Goal: Information Seeking & Learning: Find specific fact

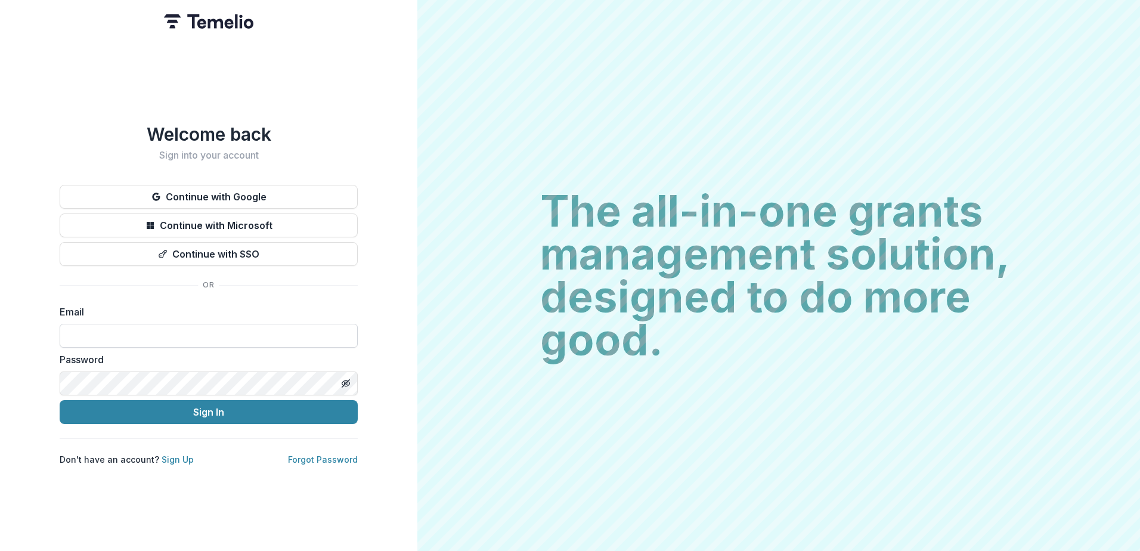
click at [183, 335] on input at bounding box center [209, 336] width 298 height 24
type input "**********"
click at [60, 400] on button "Sign In" at bounding box center [209, 412] width 298 height 24
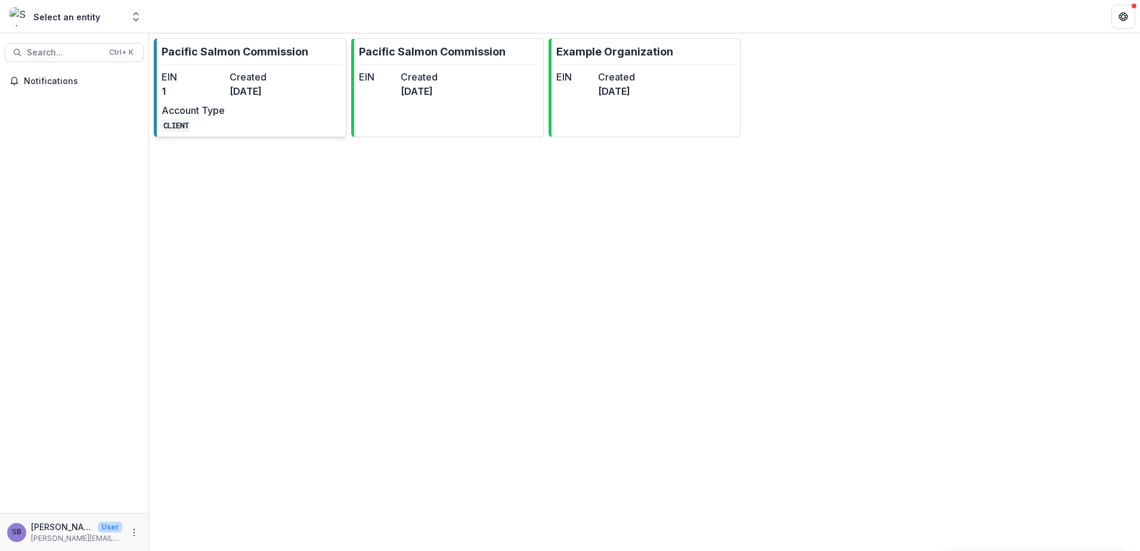
click at [280, 104] on div "EIN 1 Created [DATE] Account Type CLIENT" at bounding box center [227, 101] width 131 height 62
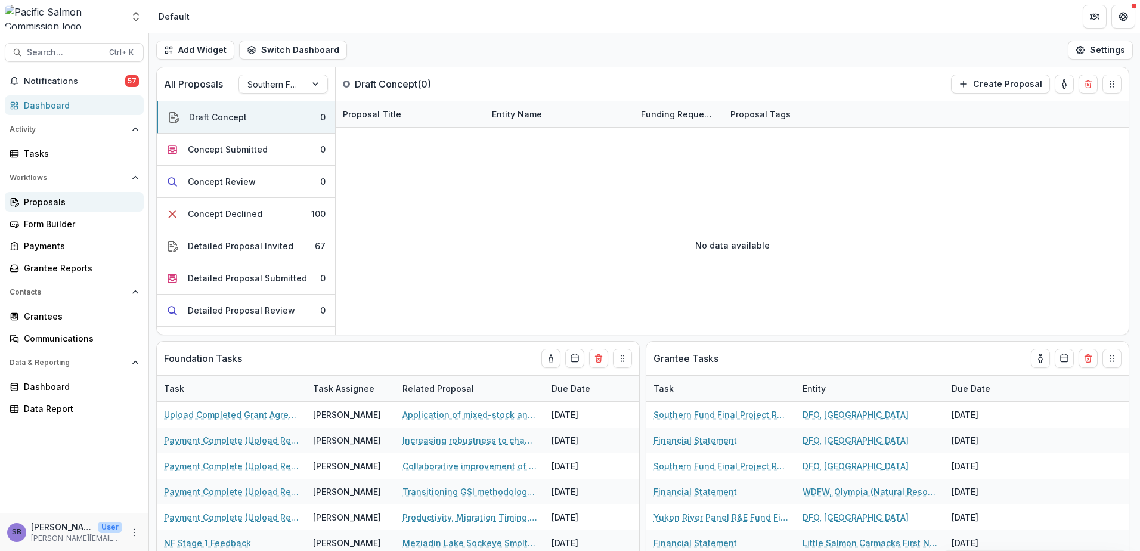
click at [41, 207] on div "Proposals" at bounding box center [79, 201] width 110 height 13
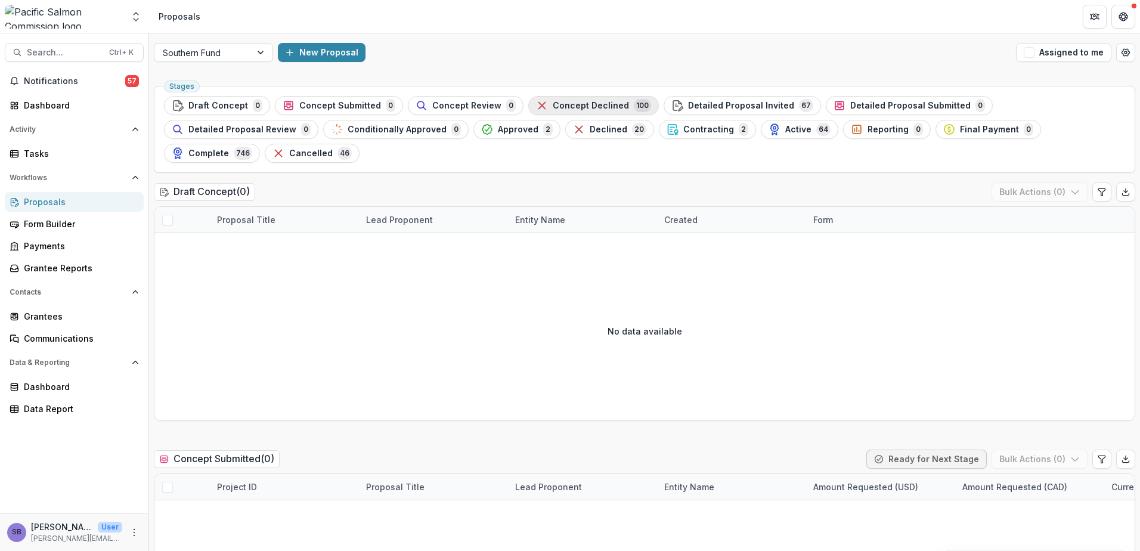
click at [583, 103] on span "Concept Declined" at bounding box center [590, 106] width 76 height 10
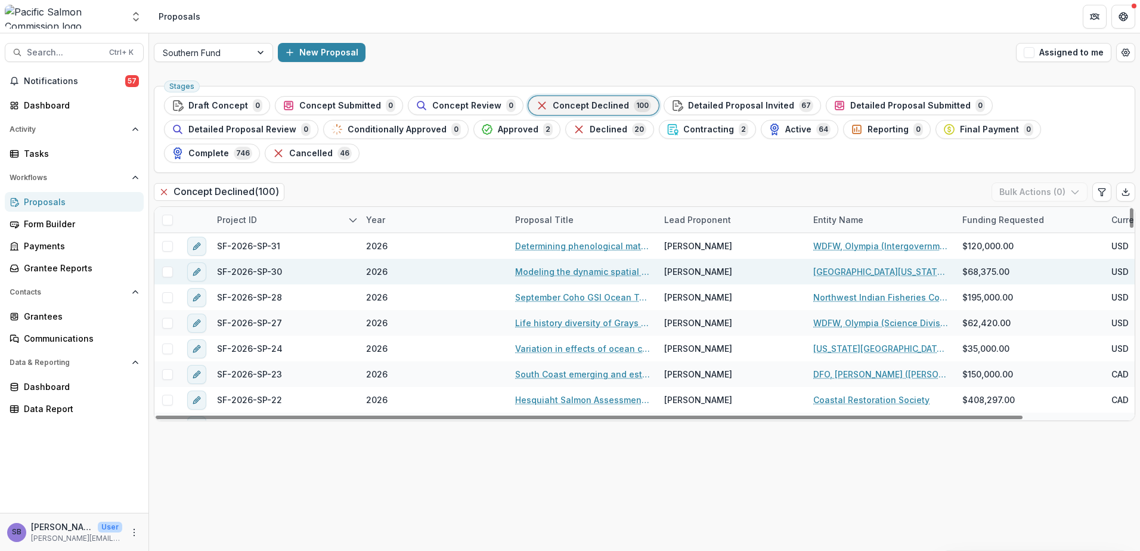
click at [533, 265] on link "Modeling the dynamic spatial distribution of commercial salmon ocean troll fish…" at bounding box center [582, 271] width 135 height 13
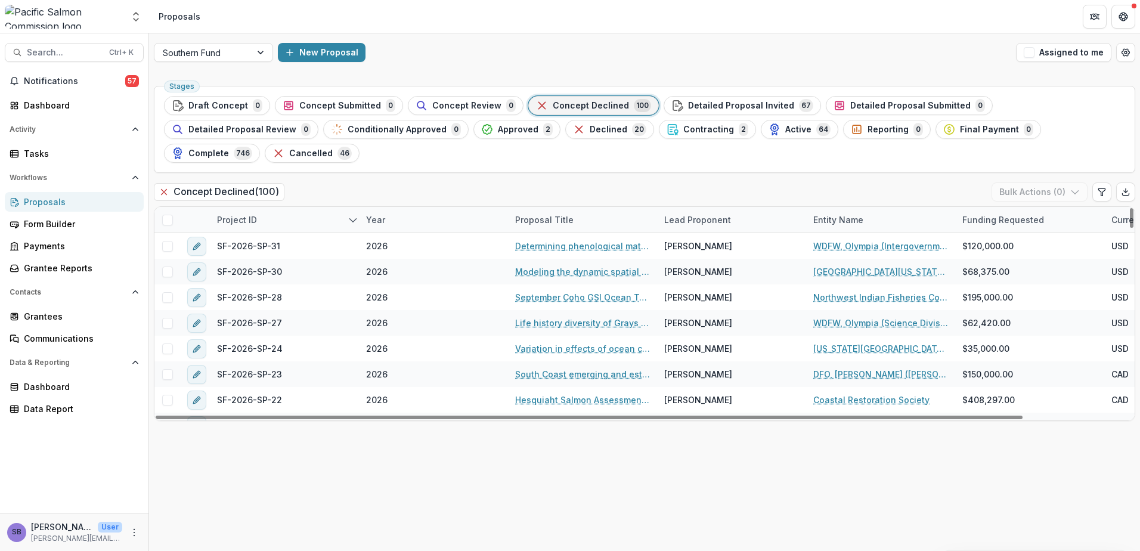
click at [683, 213] on div "Lead Proponent" at bounding box center [697, 219] width 81 height 13
click at [682, 218] on input at bounding box center [730, 222] width 143 height 19
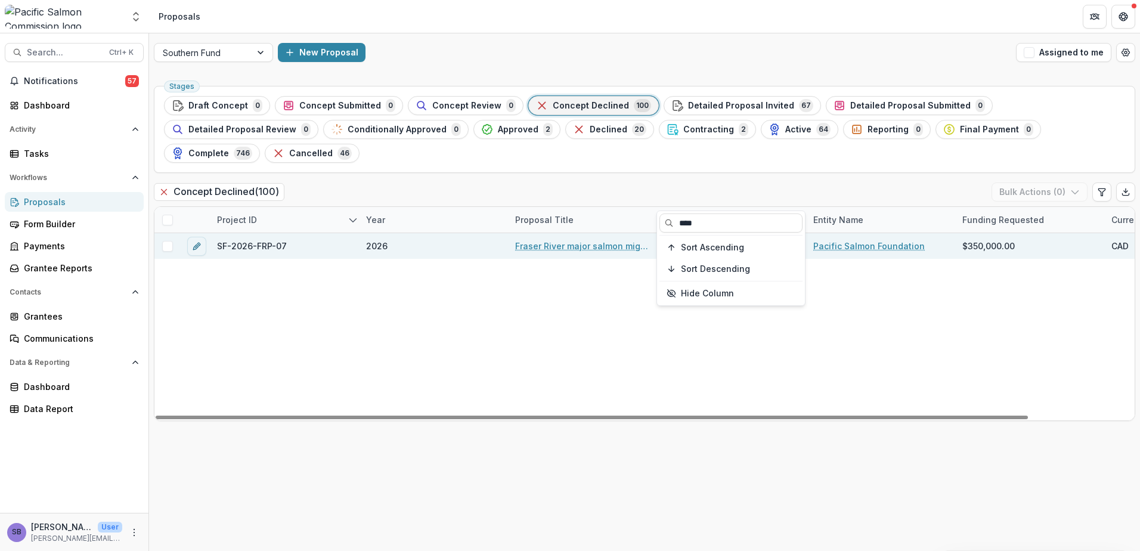
type input "****"
click at [566, 240] on link "Fraser River major salmon migration impediments priority planning" at bounding box center [582, 246] width 135 height 13
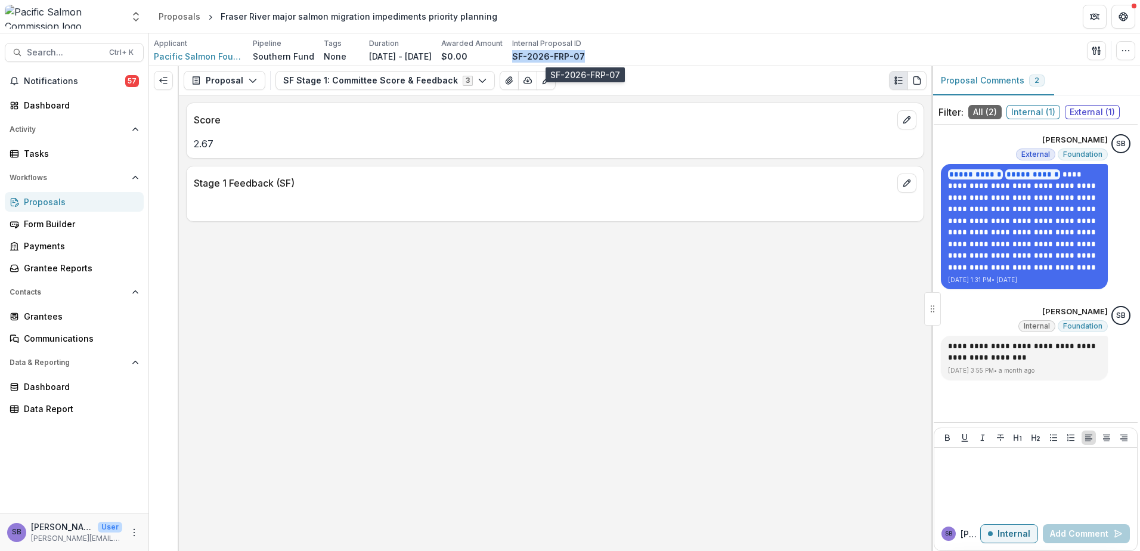
drag, startPoint x: 622, startPoint y: 56, endPoint x: 551, endPoint y: 55, distance: 70.9
click at [551, 55] on div "Applicant Pacific Salmon Foundation Pipeline Southern Fund Tags None All tags D…" at bounding box center [644, 50] width 981 height 24
copy p "SF-2026-FRP-07"
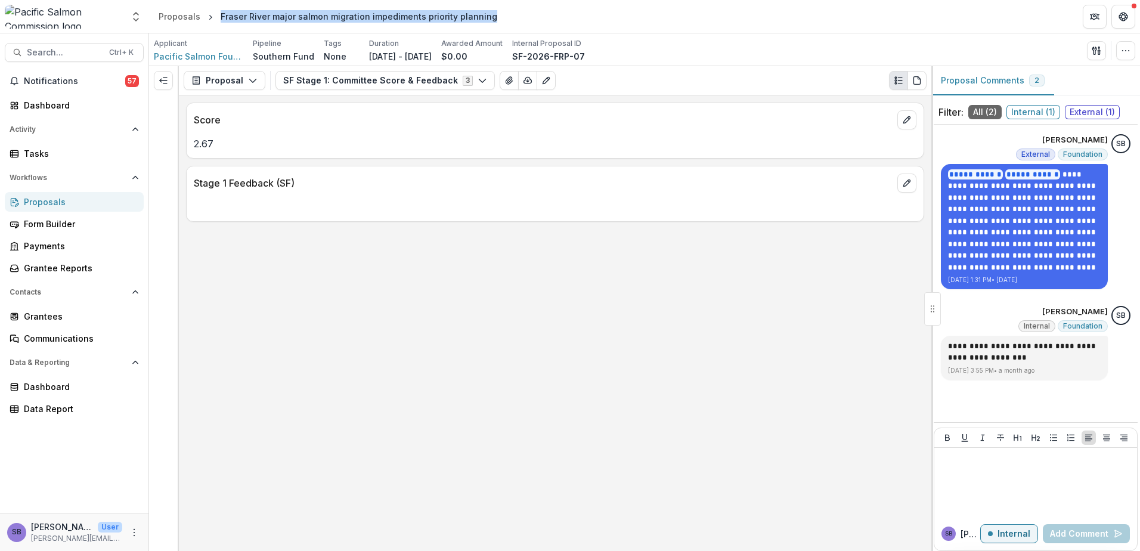
drag, startPoint x: 440, startPoint y: 16, endPoint x: 216, endPoint y: 17, distance: 223.5
click at [216, 17] on header "Proposals Fraser River major salmon migration impediments priority planning" at bounding box center [644, 16] width 991 height 33
copy div "Fraser River major salmon migration impediments priority planning"
click at [359, 81] on button "SF Stage 1: Committee Score & Feedback 3" at bounding box center [384, 80] width 219 height 19
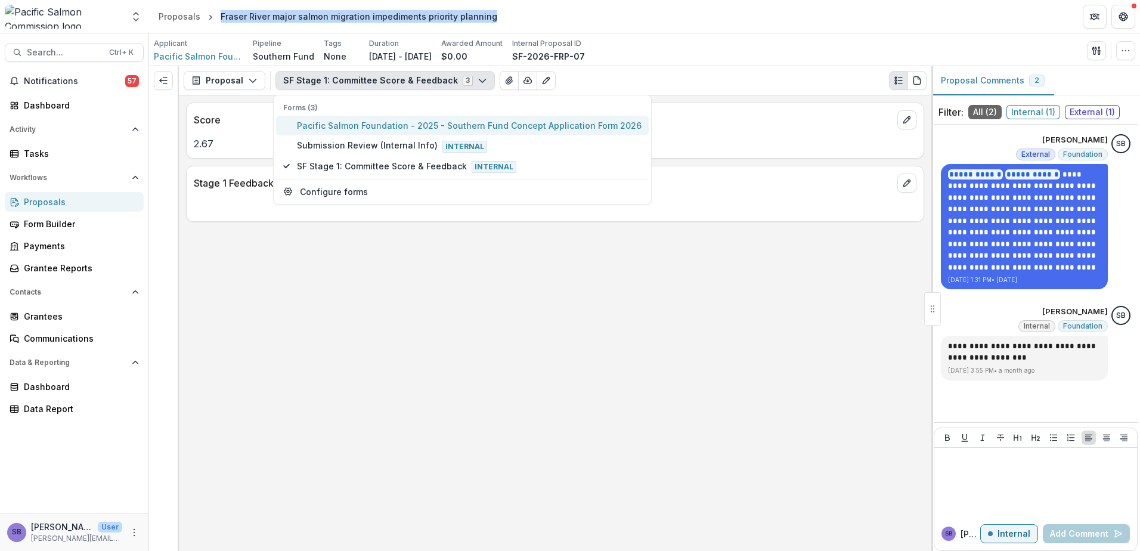
click at [355, 126] on span "Pacific Salmon Foundation - 2025 - Southern Fund Concept Application Form 2026" at bounding box center [469, 125] width 344 height 13
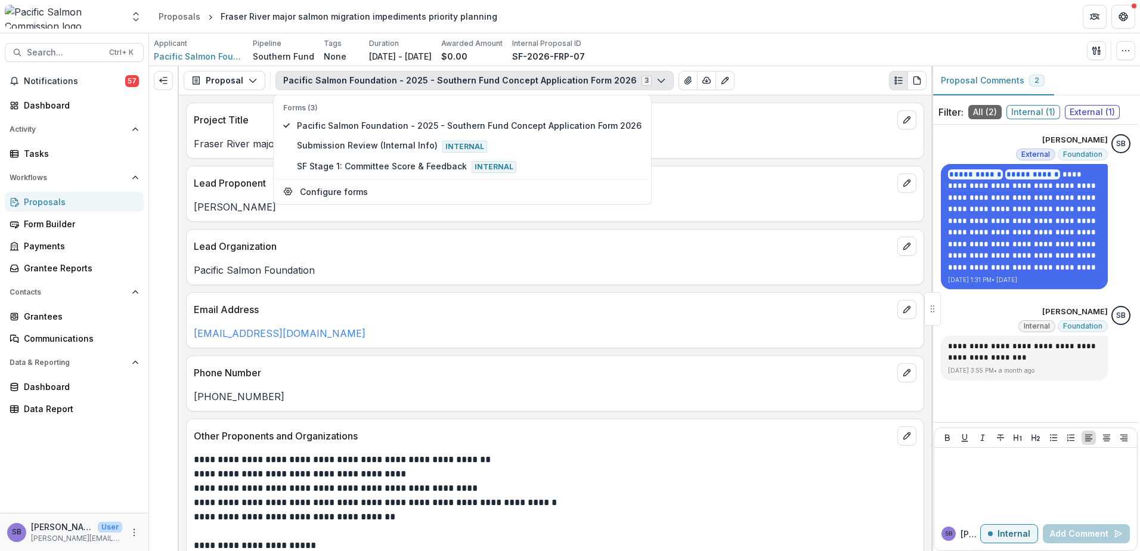
click at [548, 275] on p "Pacific Salmon Foundation" at bounding box center [555, 270] width 722 height 14
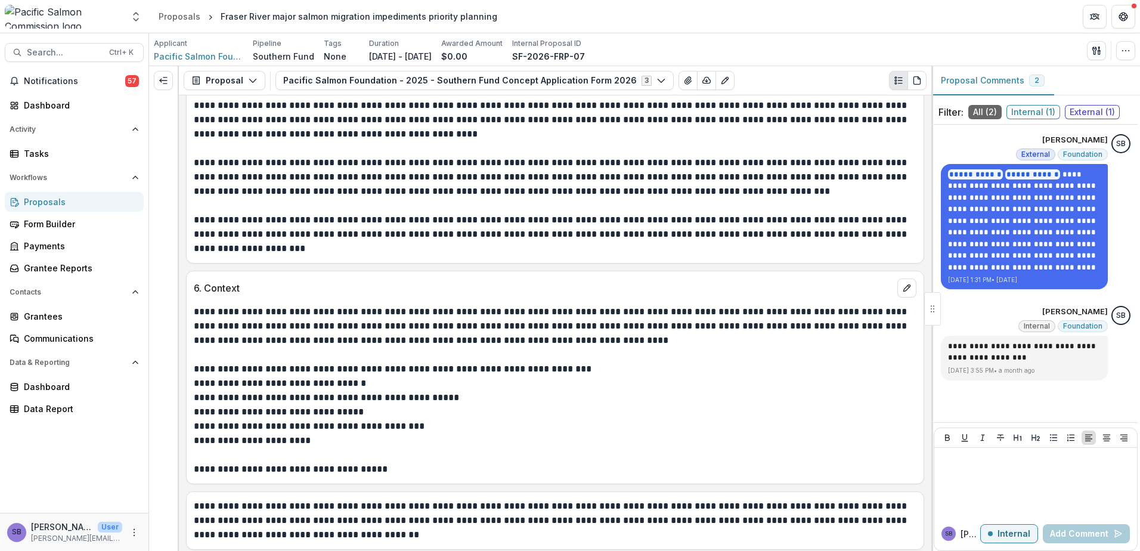
scroll to position [1994, 0]
